Goal: Information Seeking & Learning: Learn about a topic

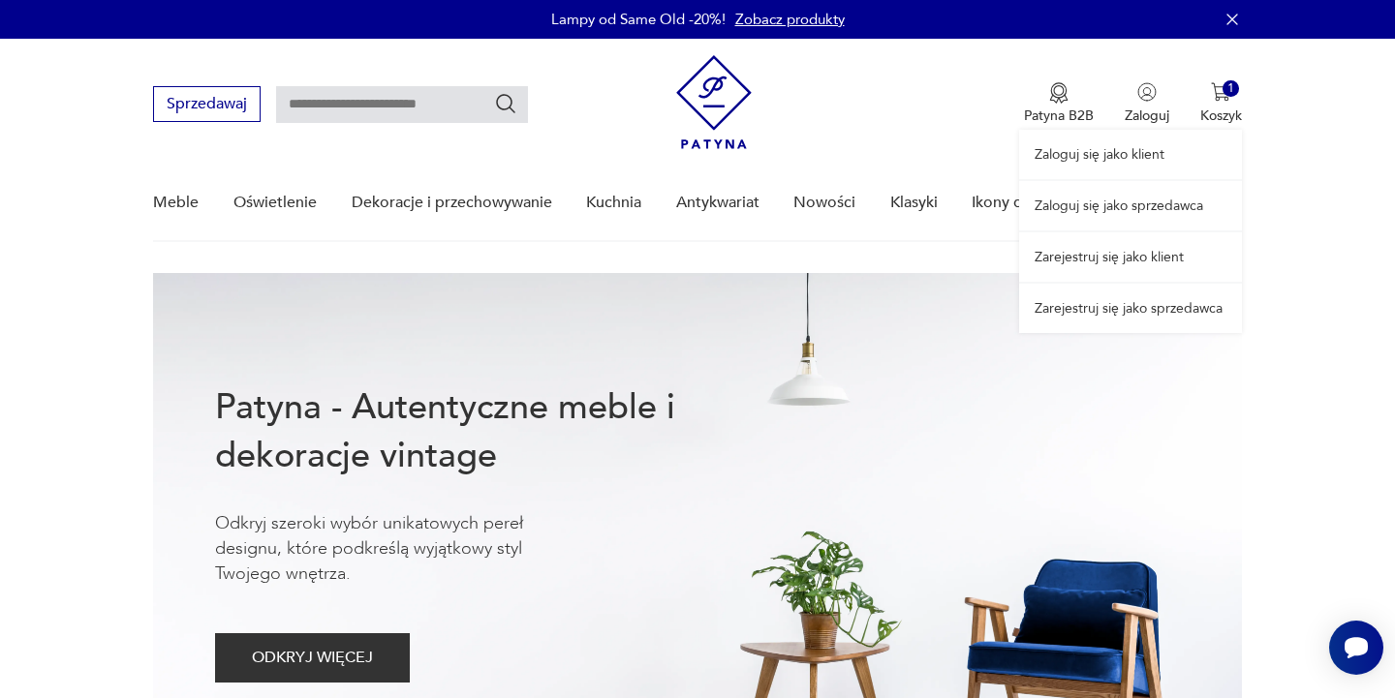
click at [1224, 103] on div "Zaloguj się jako klient Zaloguj się jako sprzedawca Zarejestruj się jako klient…" at bounding box center [1130, 186] width 223 height 294
click at [1226, 97] on div "Zaloguj się jako klient Zaloguj się jako sprzedawca Zarejestruj się jako klient…" at bounding box center [1130, 186] width 223 height 294
click at [1261, 93] on nav "Sprzedawaj Patyna B2B Zaloguj 1 Koszyk Twój koszyk ( 1 ) Wolnostojące biurko pa…" at bounding box center [697, 140] width 1395 height 203
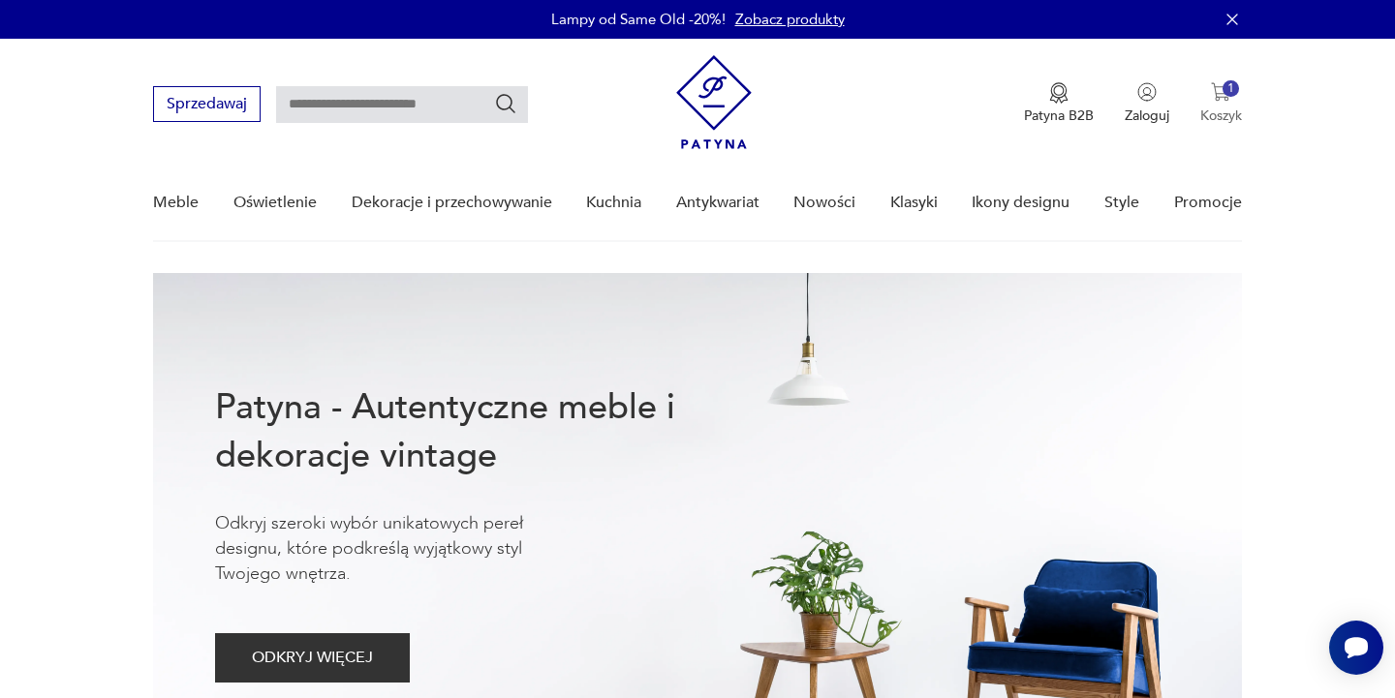
click at [1230, 95] on div "1" at bounding box center [1230, 88] width 16 height 16
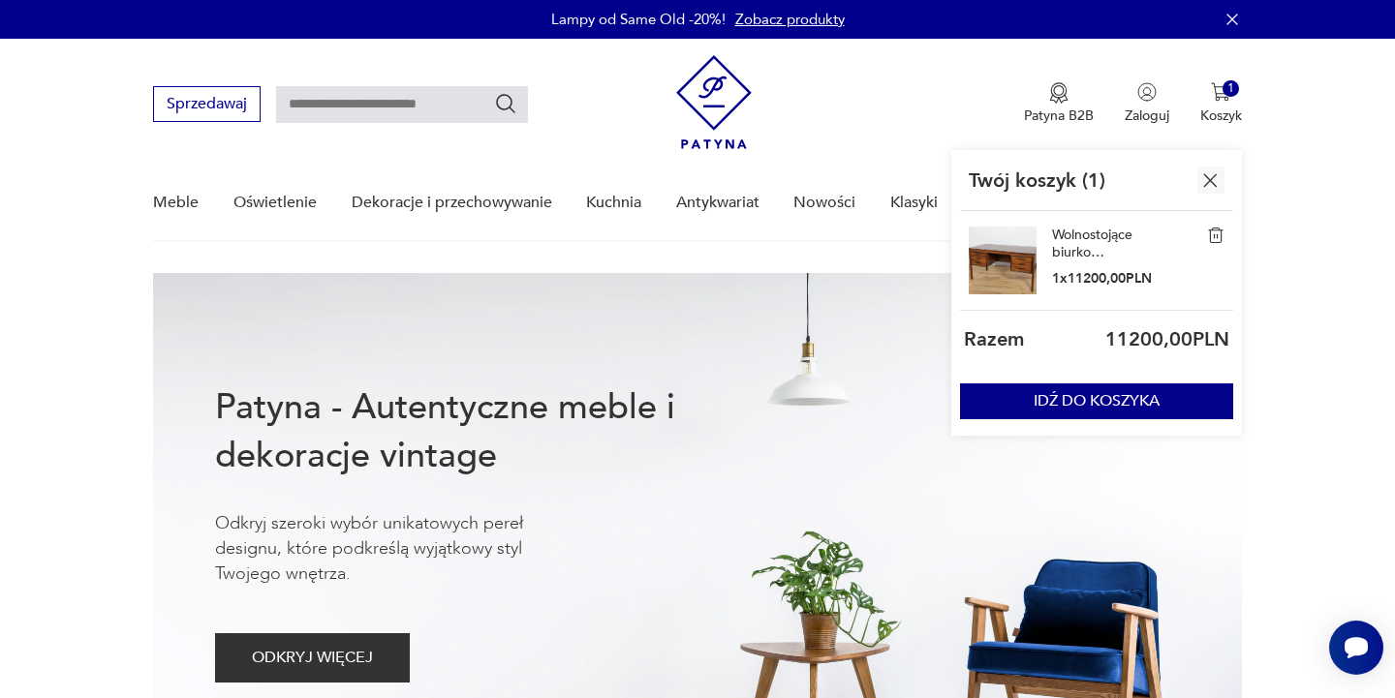
click at [1101, 233] on link "Wolnostojące biurko palisandrowe, Dania, lata 60." at bounding box center [1100, 244] width 97 height 35
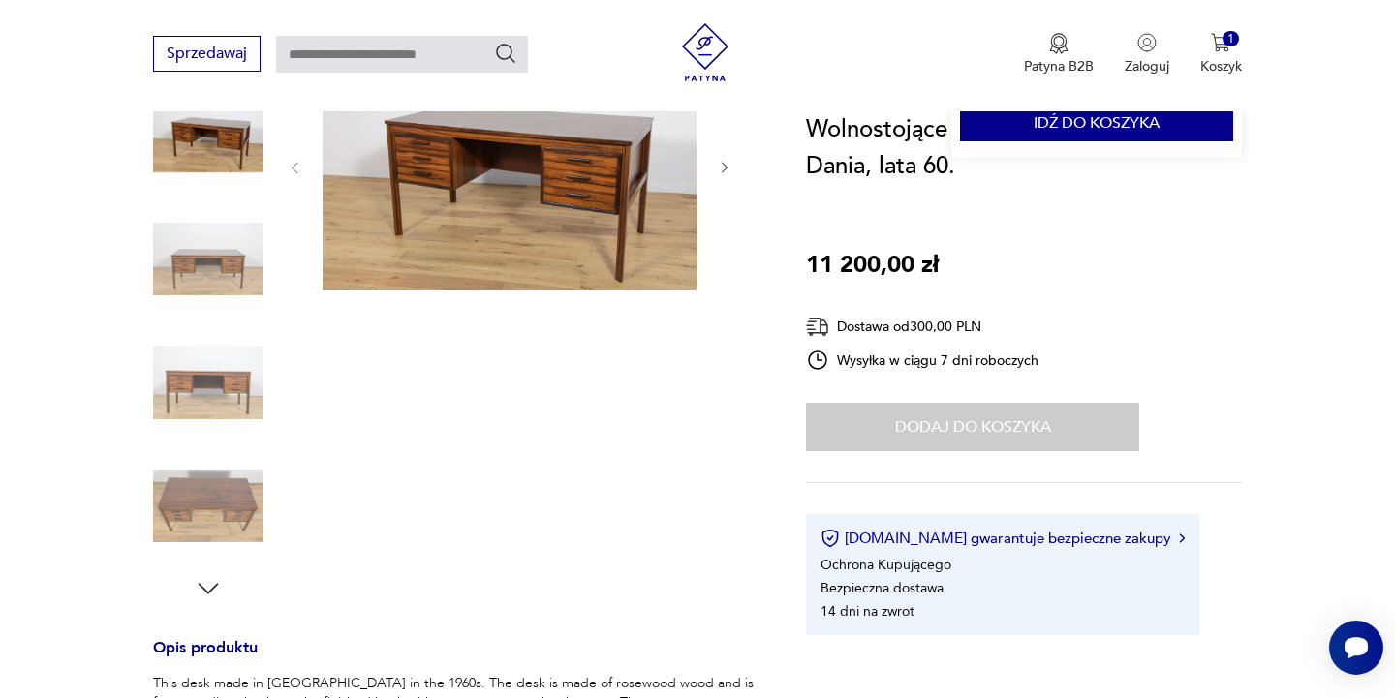
scroll to position [279, 0]
click at [956, 547] on button "[DOMAIN_NAME] gwarantuje bezpieczne zakupy" at bounding box center [1001, 538] width 363 height 19
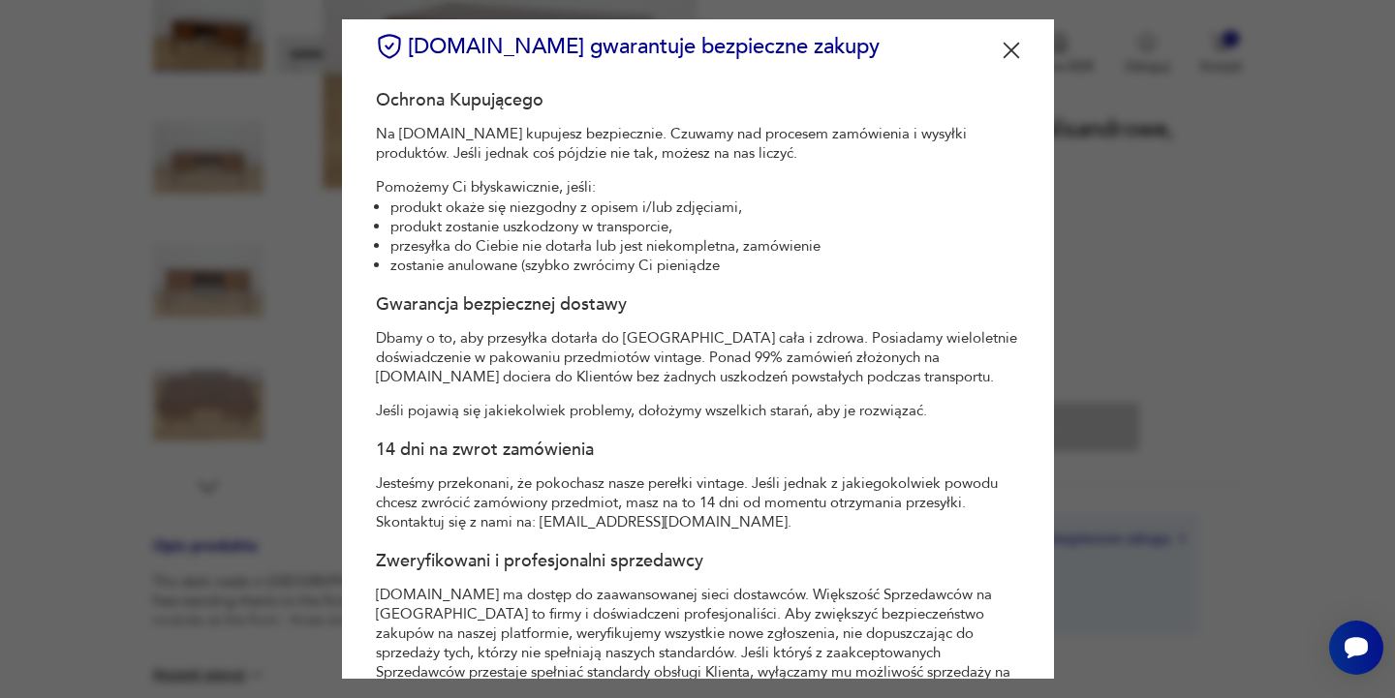
scroll to position [0, 0]
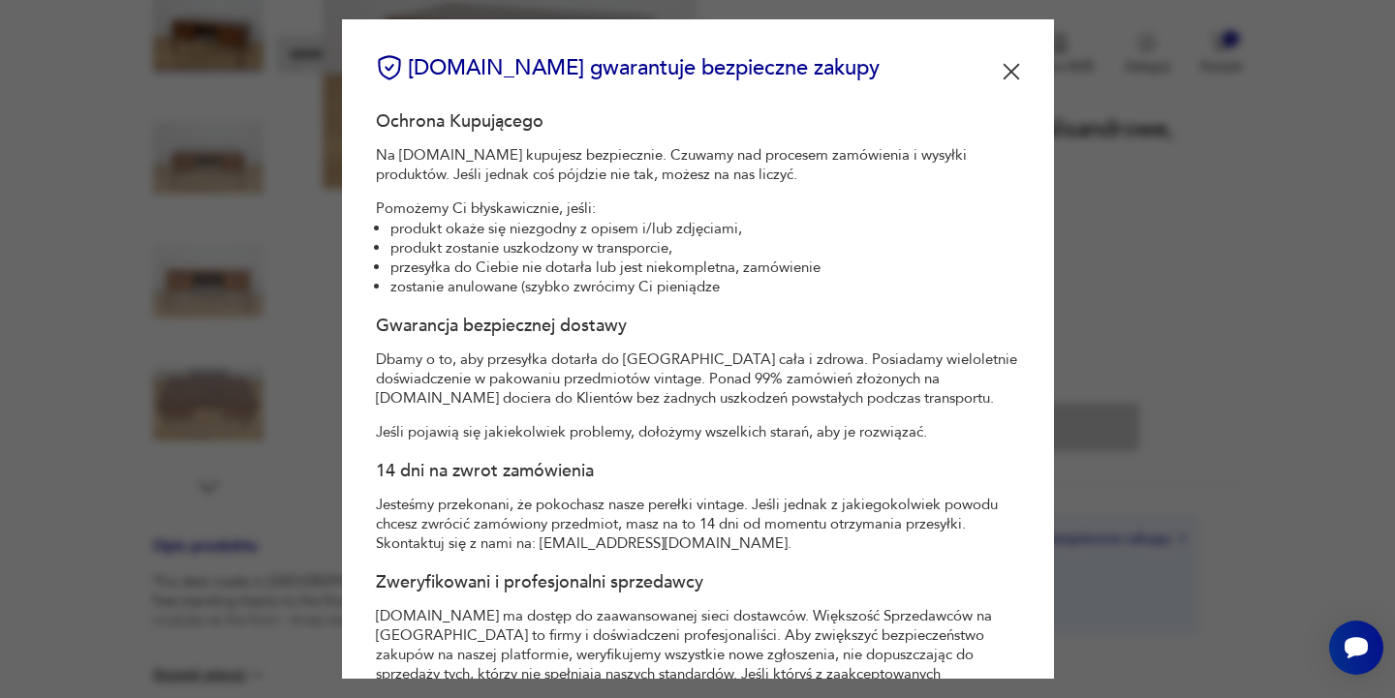
click at [1007, 77] on img at bounding box center [1010, 71] width 17 height 17
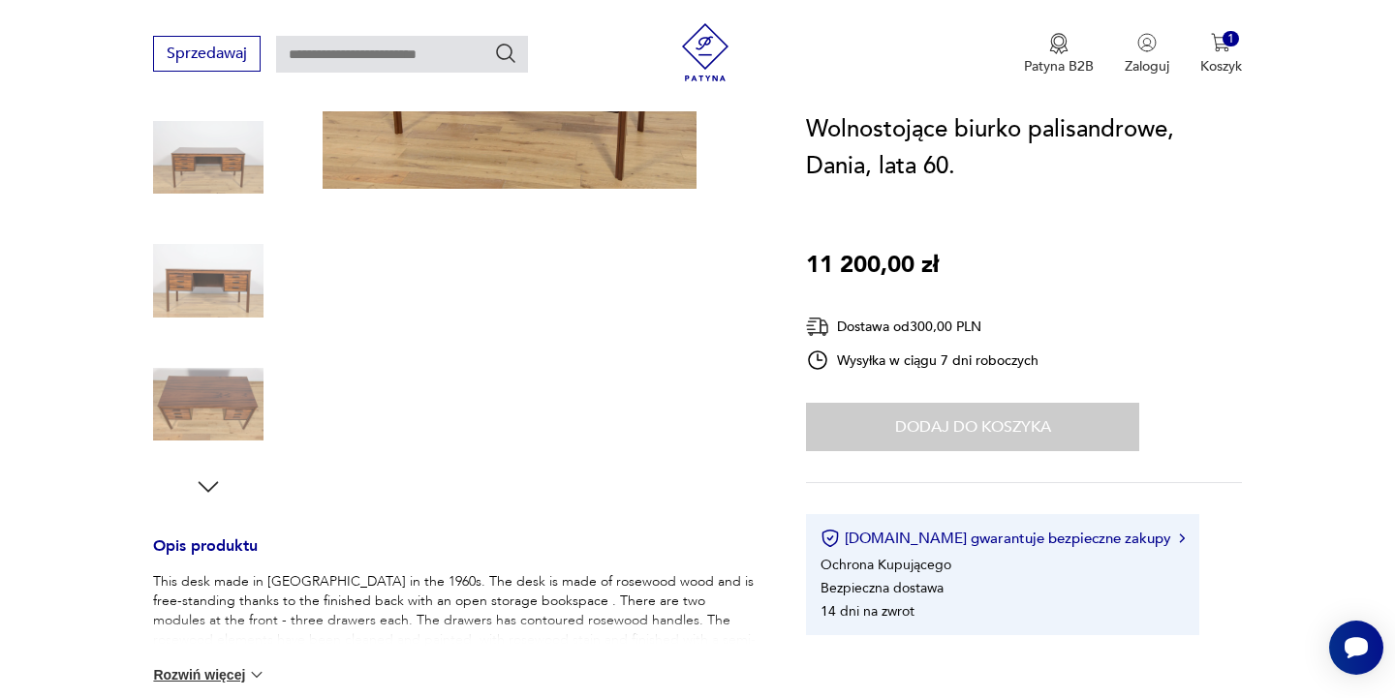
click at [110, 480] on section "Opis produktu This desk made in [GEOGRAPHIC_DATA] in the 1960s. The desk is mad…" at bounding box center [697, 548] width 1395 height 1217
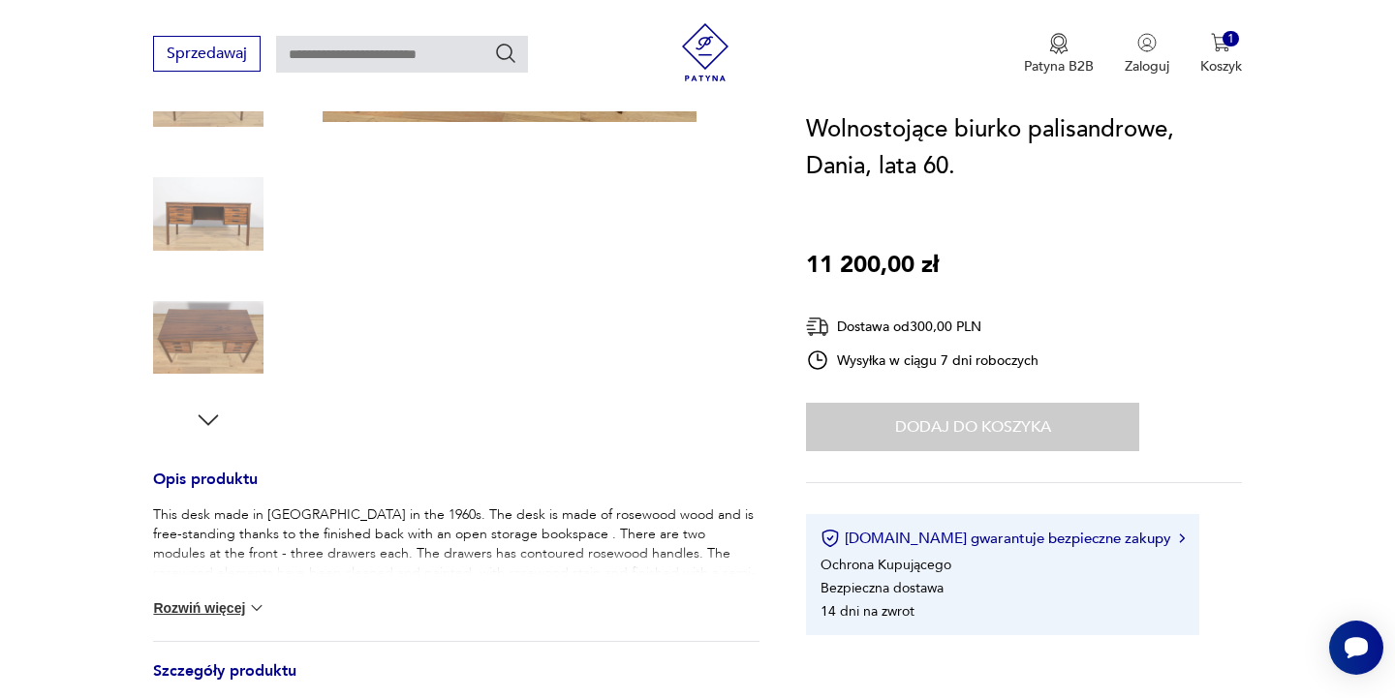
scroll to position [501, 0]
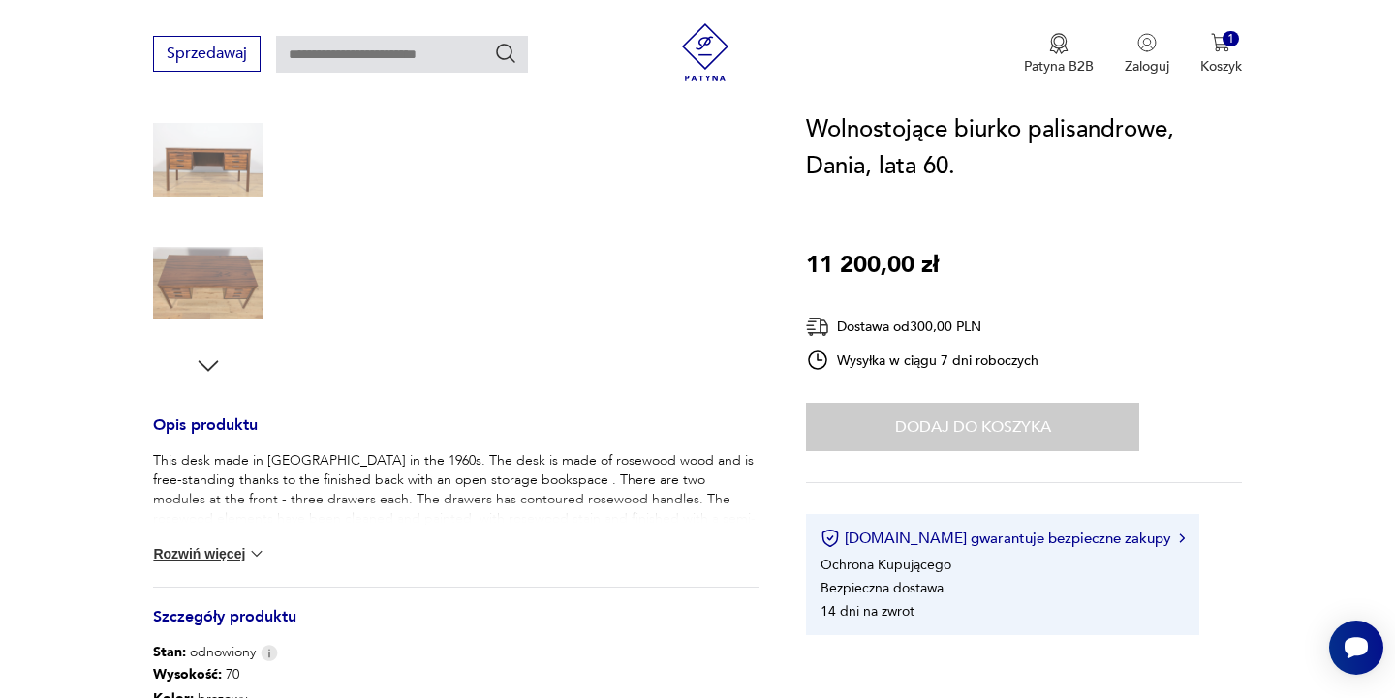
click at [225, 561] on button "Rozwiń więcej" at bounding box center [209, 553] width 112 height 19
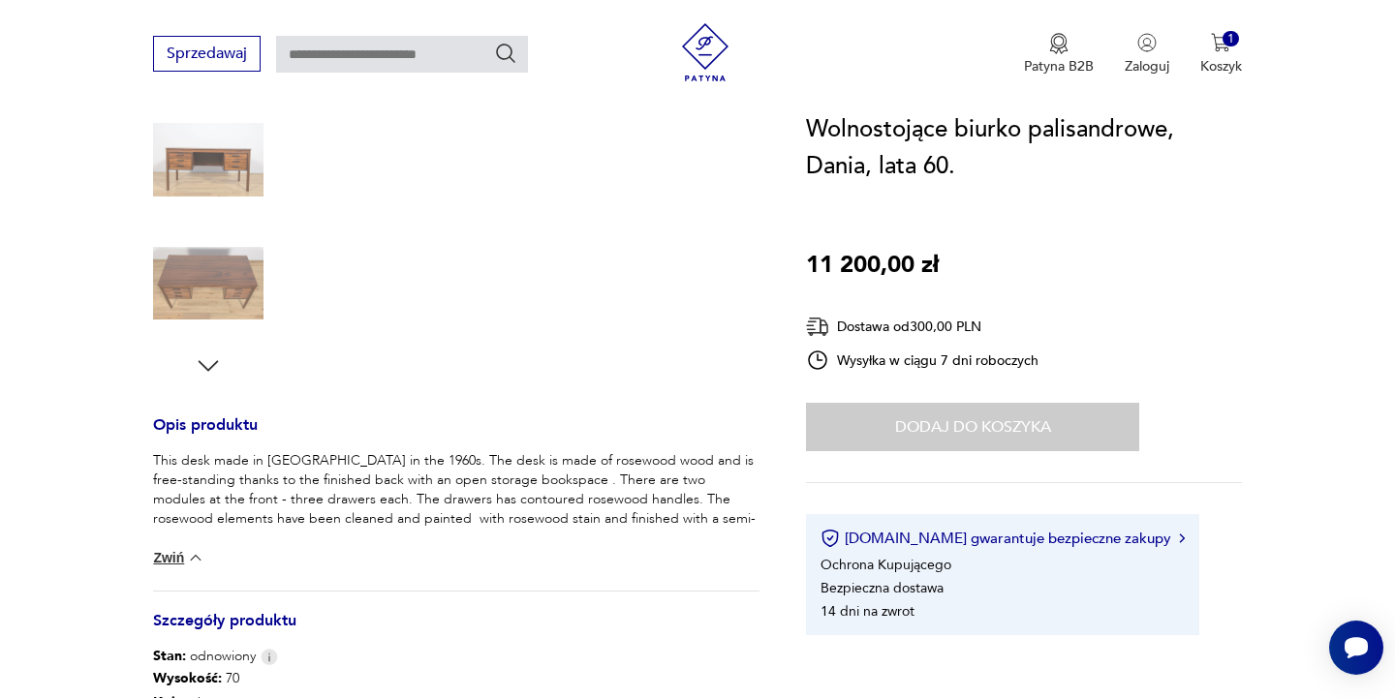
scroll to position [505, 0]
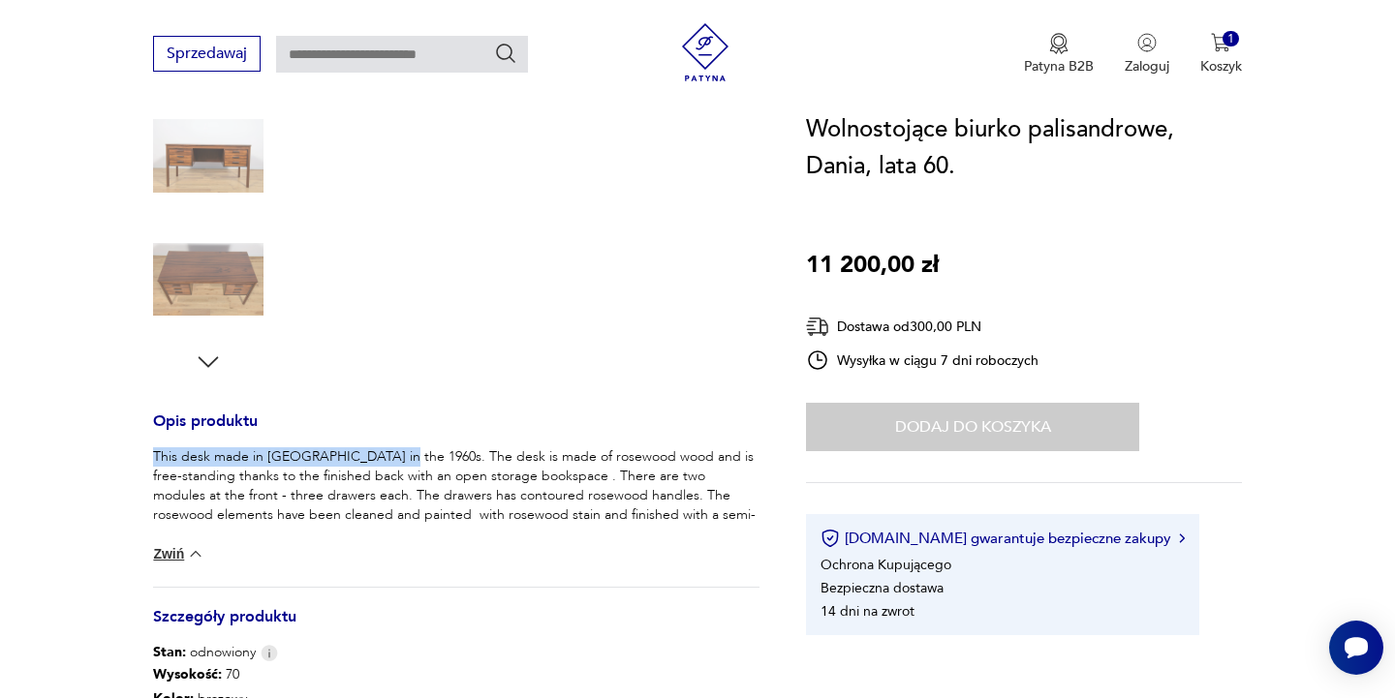
drag, startPoint x: 154, startPoint y: 456, endPoint x: 394, endPoint y: 462, distance: 240.2
click at [394, 462] on p "This desk made in [GEOGRAPHIC_DATA] in the 1960s. The desk is made of rosewood …" at bounding box center [456, 495] width 606 height 97
copy p "This desk made in [GEOGRAPHIC_DATA] in the 1960s"
click at [73, 265] on section "Opis produktu This desk made in [GEOGRAPHIC_DATA] in the 1960s. The desk is mad…" at bounding box center [697, 425] width 1395 height 1221
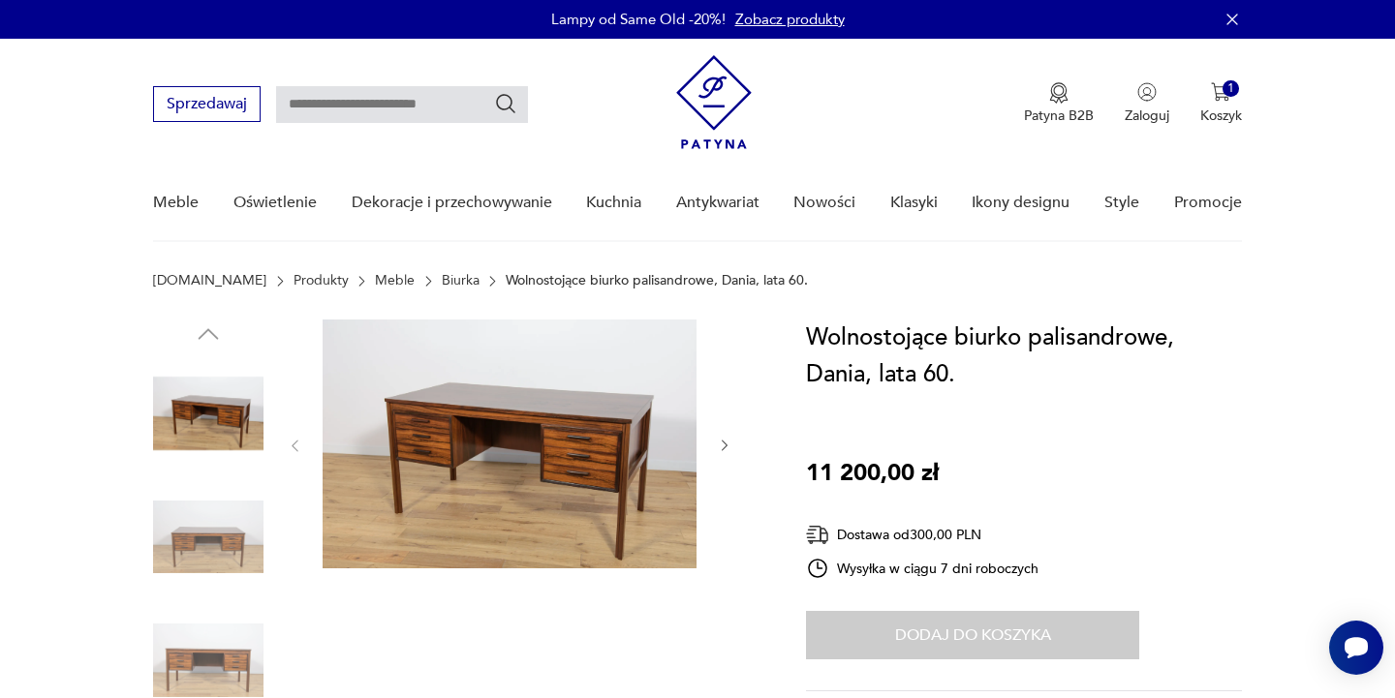
scroll to position [0, 0]
click at [912, 208] on link "Klasyki" at bounding box center [913, 203] width 47 height 75
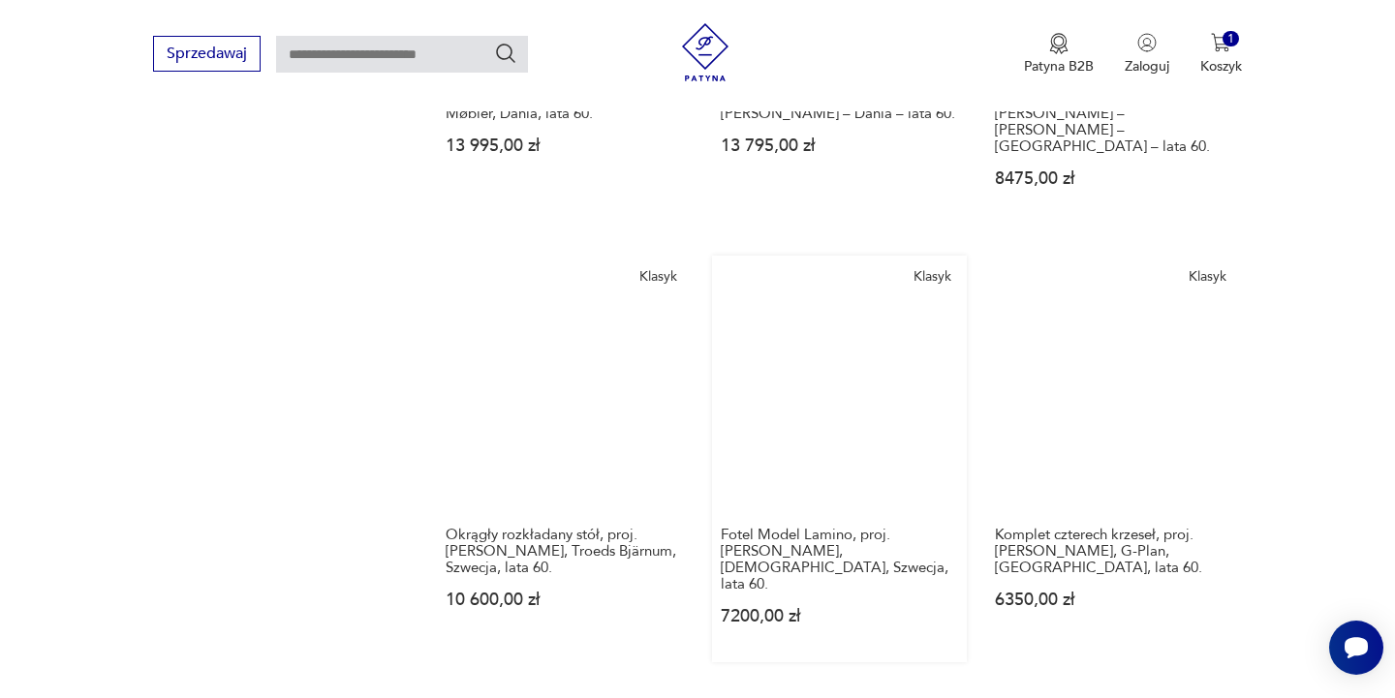
scroll to position [1503, 0]
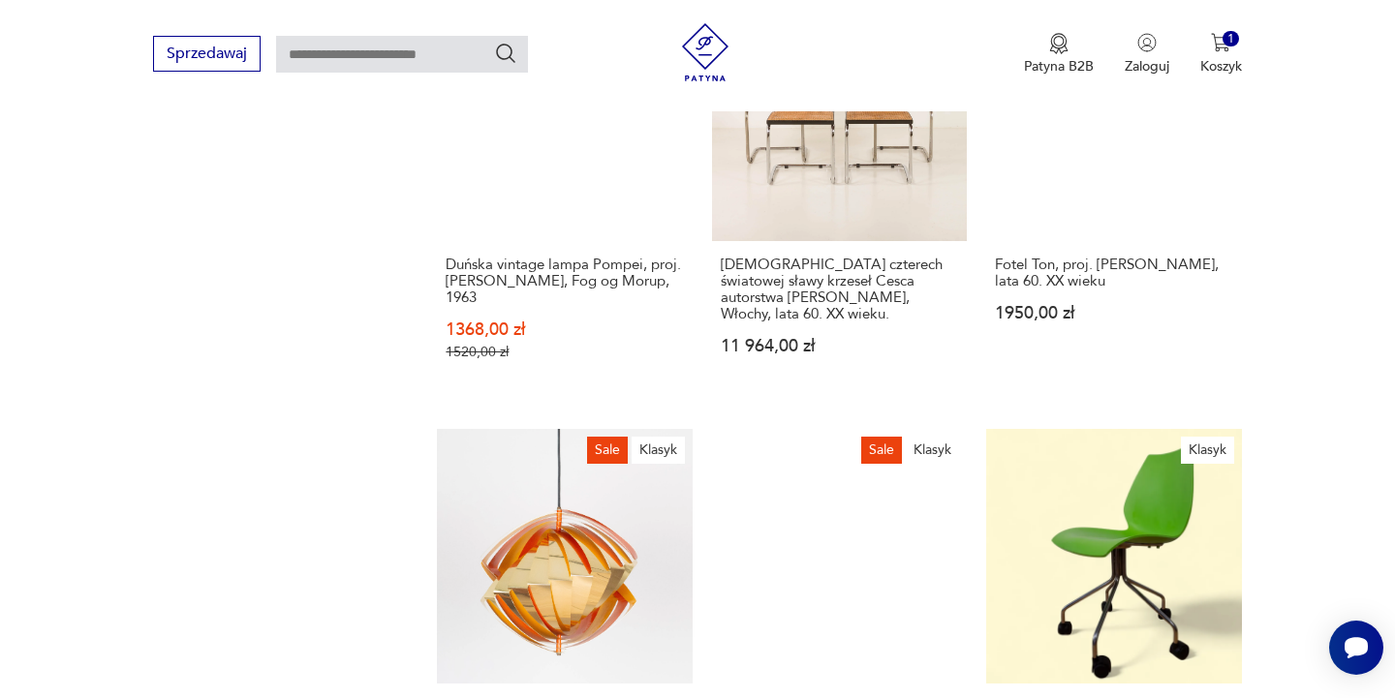
scroll to position [1839, 0]
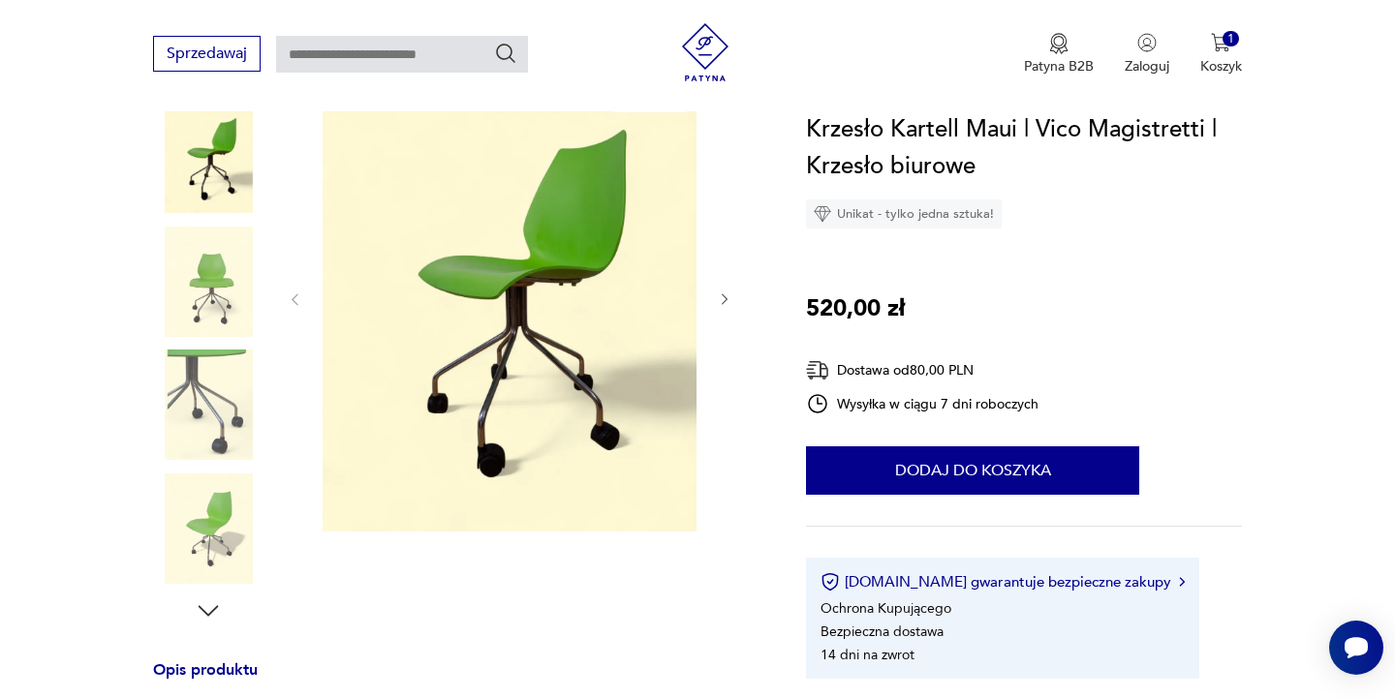
scroll to position [259, 0]
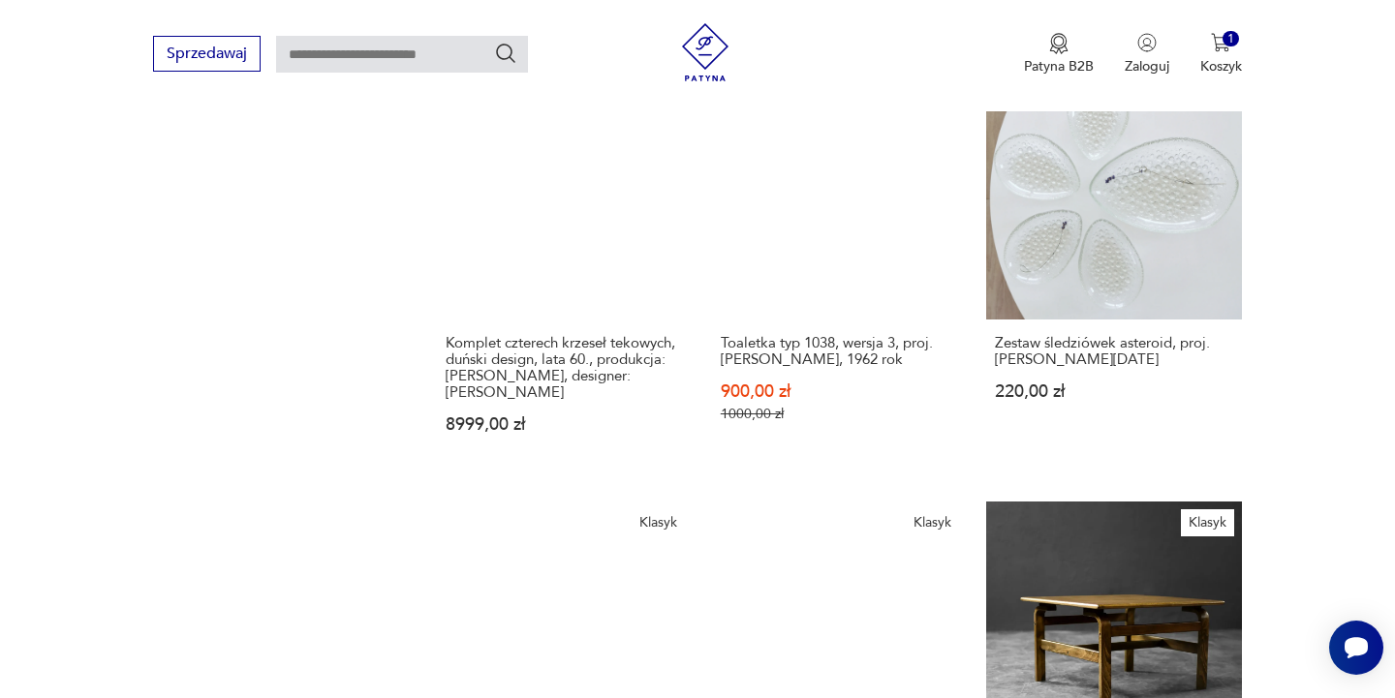
scroll to position [1758, 0]
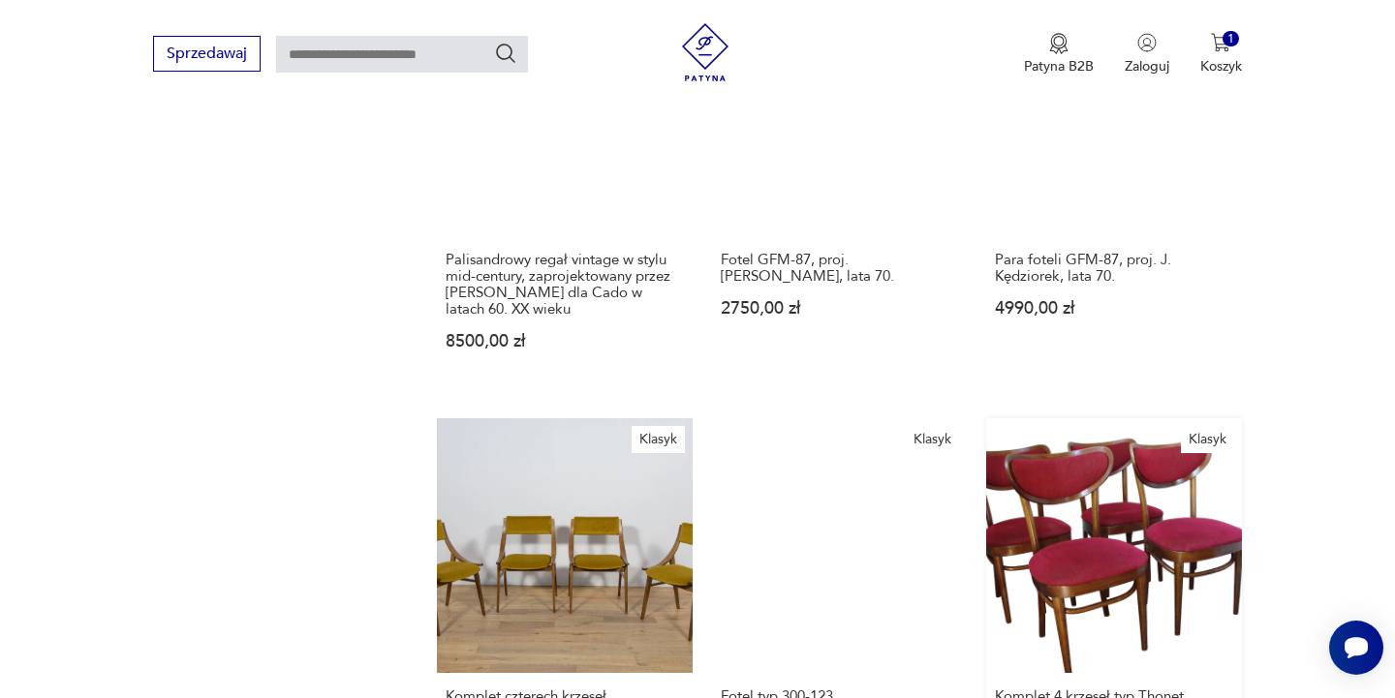
scroll to position [1737, 0]
